Goal: Communication & Community: Answer question/provide support

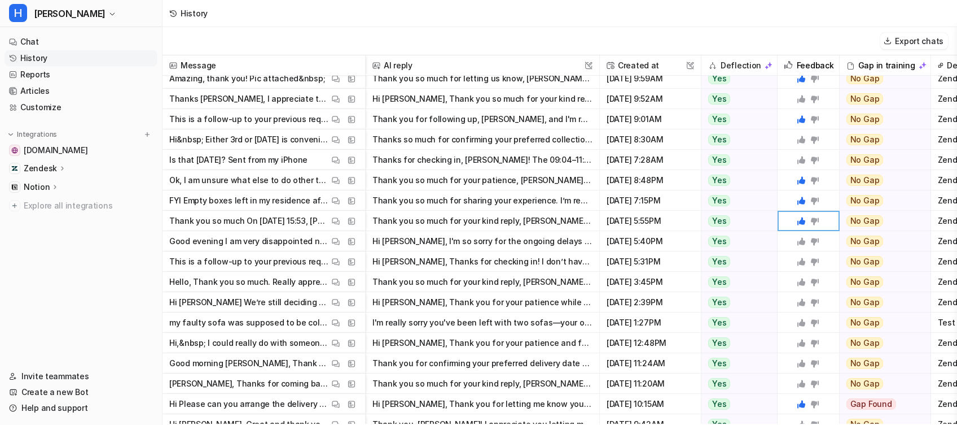
scroll to position [28, 0]
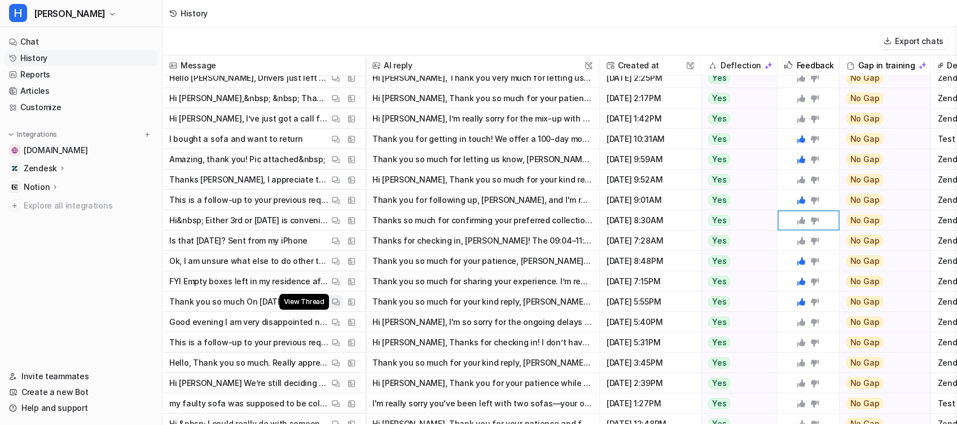
click at [332, 301] on img at bounding box center [336, 302] width 8 height 8
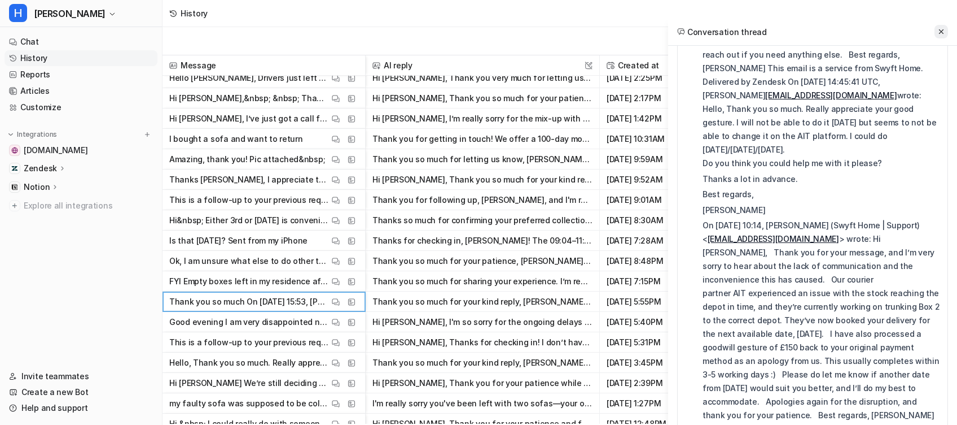
click at [946, 31] on button at bounding box center [942, 32] width 14 height 14
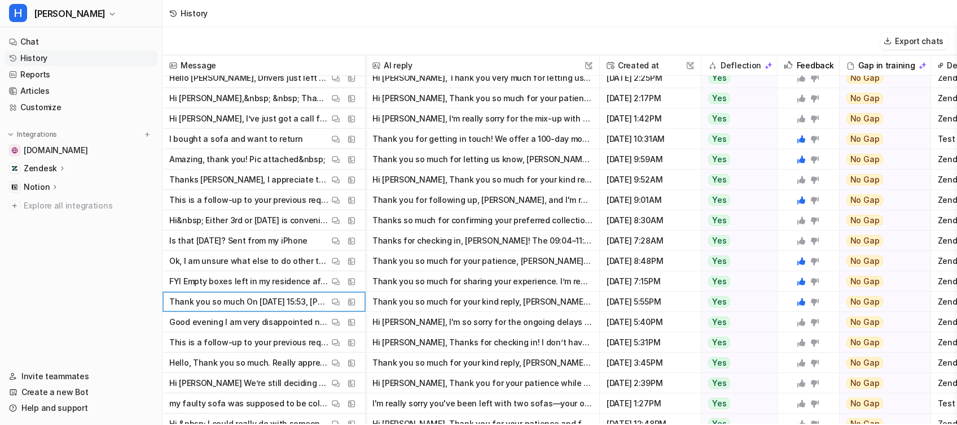
scroll to position [102, 0]
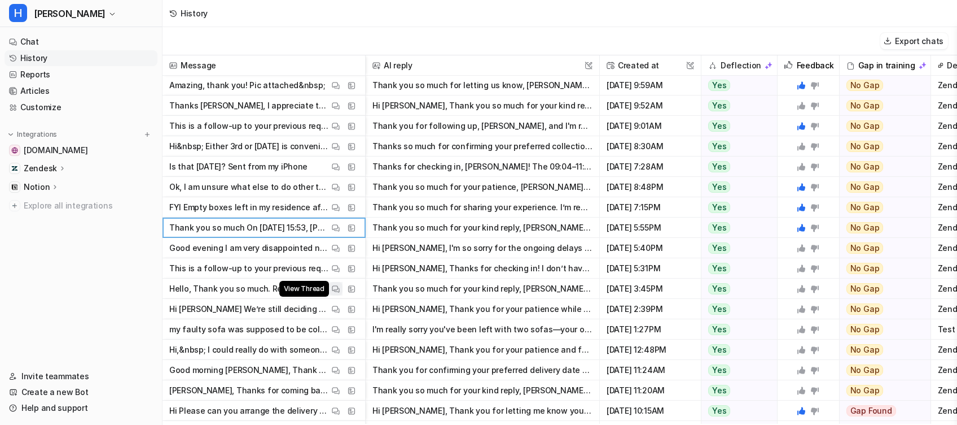
click at [336, 288] on img at bounding box center [336, 289] width 8 height 8
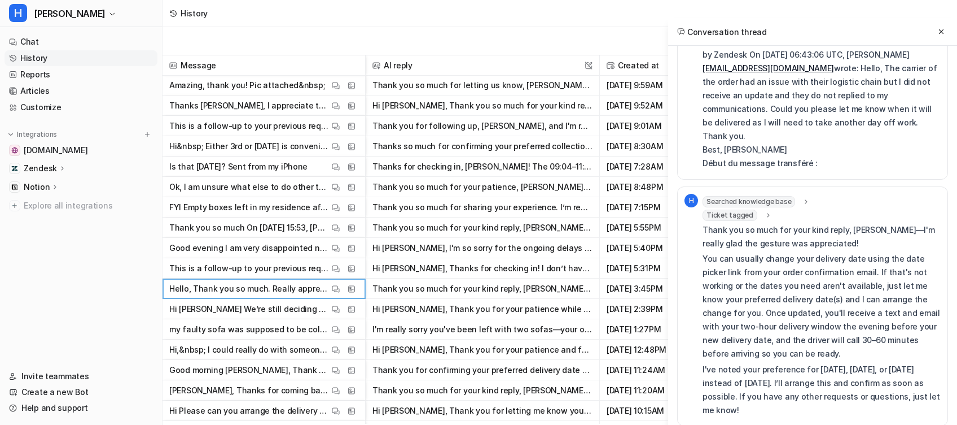
scroll to position [1496, 0]
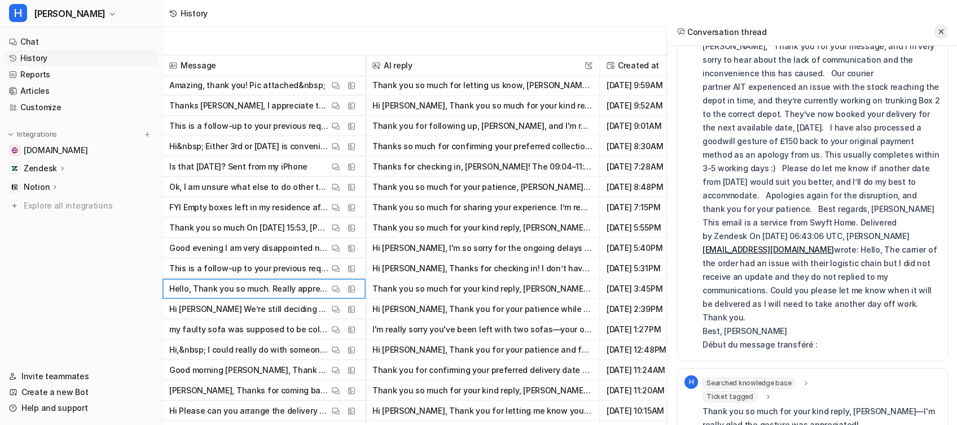
click at [940, 32] on icon at bounding box center [941, 31] width 5 height 5
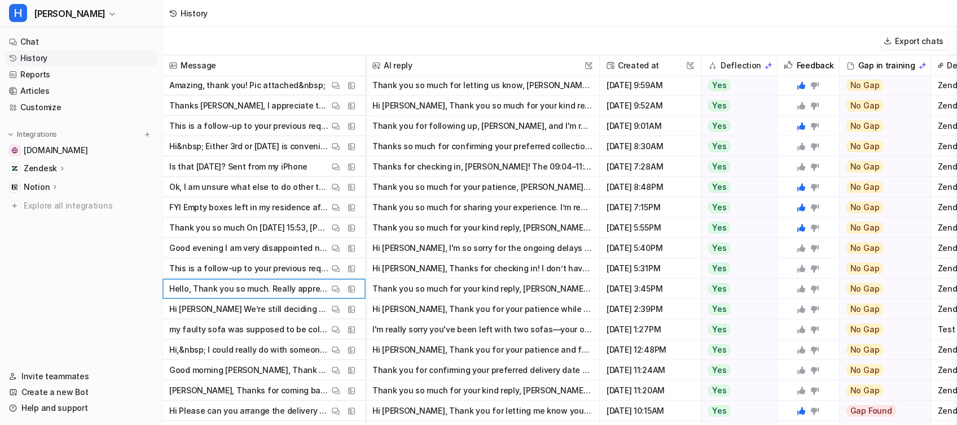
click at [802, 290] on icon at bounding box center [802, 289] width 8 height 8
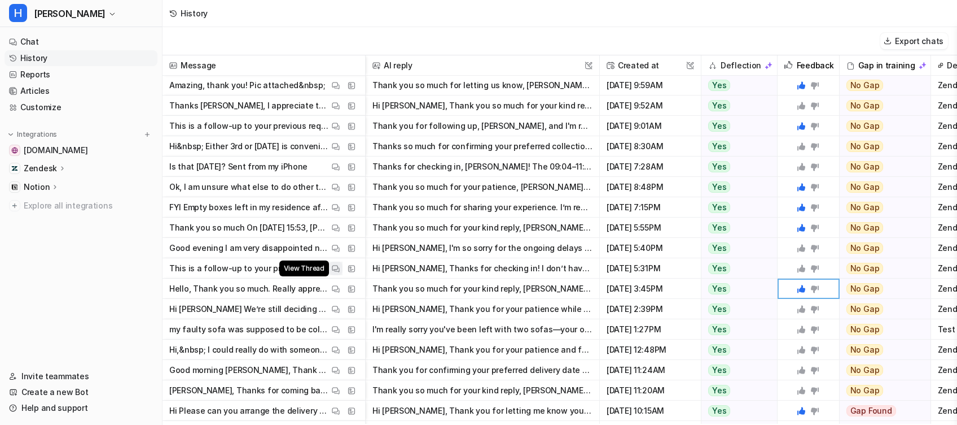
click at [330, 267] on button "View Thread" at bounding box center [336, 268] width 14 height 14
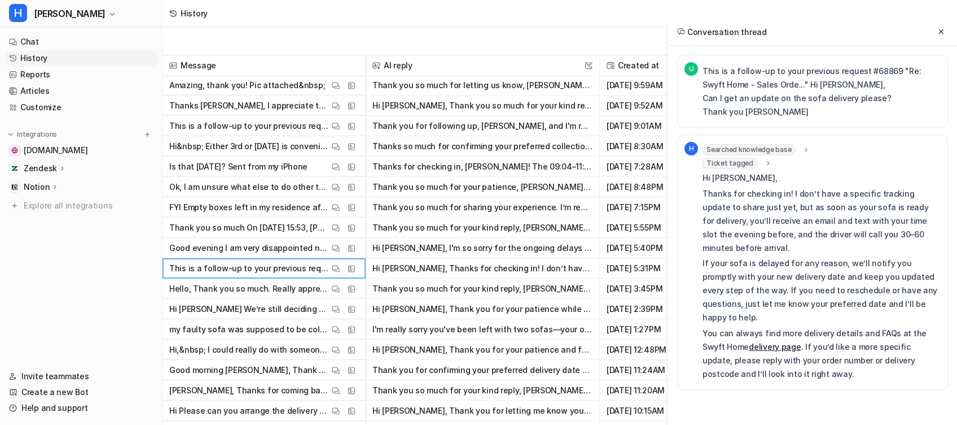
scroll to position [0, 0]
click at [942, 32] on icon at bounding box center [942, 32] width 8 height 8
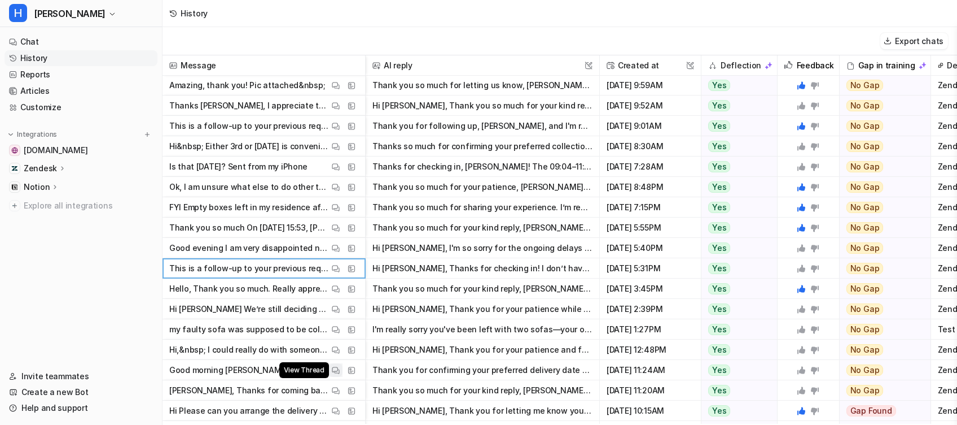
click at [336, 369] on img at bounding box center [336, 370] width 8 height 8
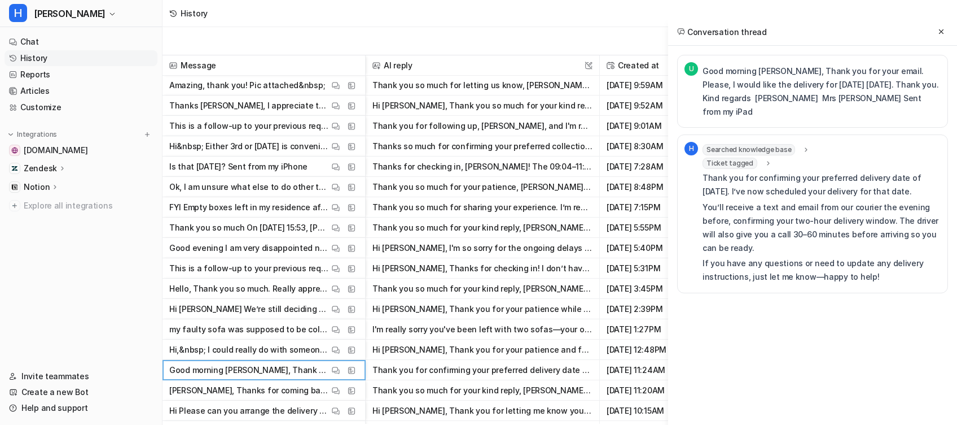
click at [754, 71] on p "Good morning [PERSON_NAME], Thank you for your email. Please, I would like the …" at bounding box center [822, 91] width 238 height 54
drag, startPoint x: 754, startPoint y: 71, endPoint x: 731, endPoint y: 113, distance: 47.8
click at [731, 113] on p "Good morning [PERSON_NAME], Thank you for your email. Please, I would like the …" at bounding box center [822, 91] width 238 height 54
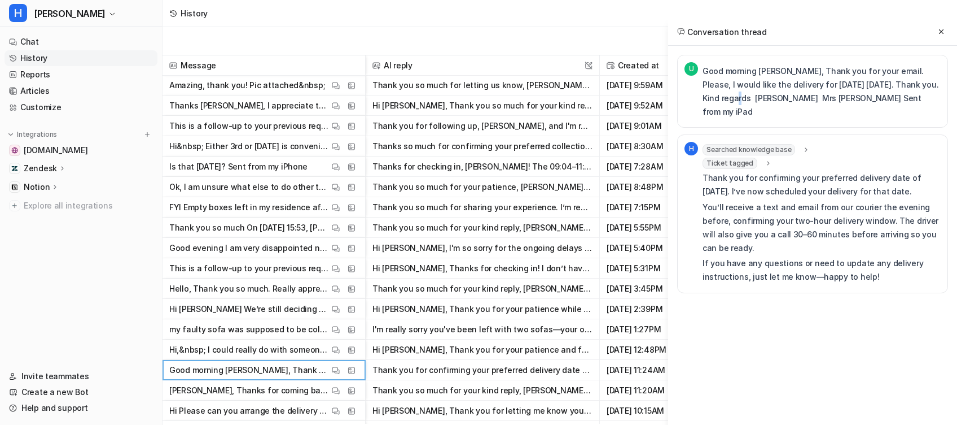
click at [731, 113] on p "Good morning [PERSON_NAME], Thank you for your email. Please, I would like the …" at bounding box center [822, 91] width 238 height 54
copy div "Kind regards [PERSON_NAME] Mrs [PERSON_NAME] Sent from my iPad H"
click at [940, 33] on icon at bounding box center [941, 31] width 5 height 5
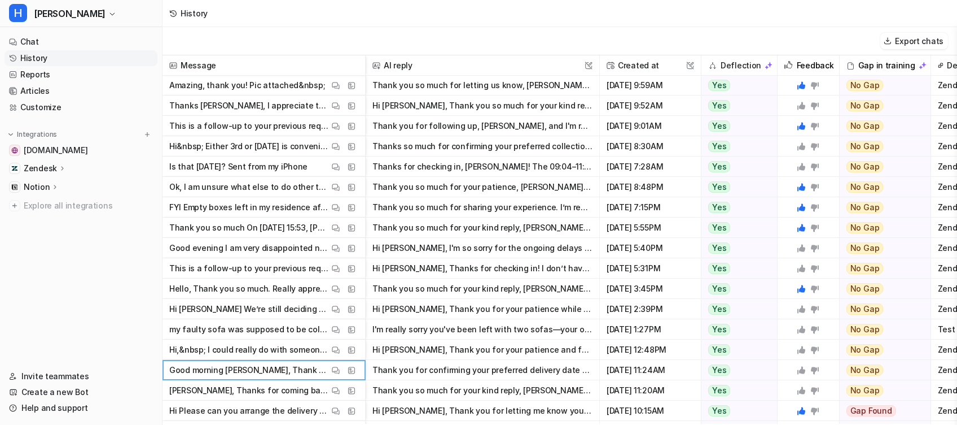
click at [799, 369] on icon at bounding box center [802, 370] width 8 height 8
